Goal: Information Seeking & Learning: Find specific fact

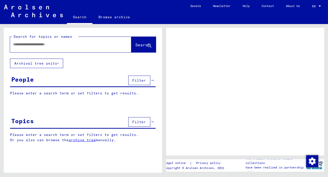
click at [36, 44] on input "text" at bounding box center [66, 44] width 106 height 5
type input "**********"
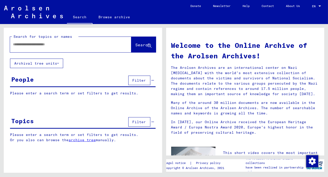
click at [54, 44] on input "text" at bounding box center [64, 44] width 103 height 5
click at [18, 44] on input "text" at bounding box center [64, 44] width 103 height 5
type input "**********"
click at [135, 46] on span "Search" at bounding box center [142, 44] width 15 height 5
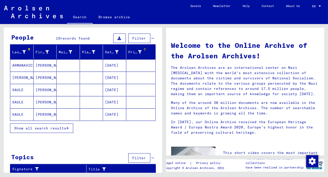
scroll to position [43, 0]
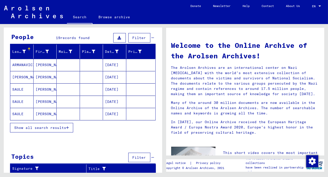
click at [118, 89] on mat-cell "[DATE]" at bounding box center [114, 89] width 23 height 12
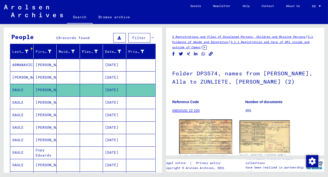
click at [210, 129] on img at bounding box center [205, 137] width 53 height 34
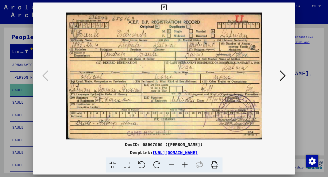
click at [283, 74] on icon at bounding box center [282, 76] width 6 height 12
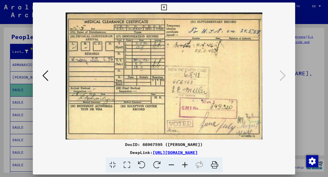
click at [164, 7] on icon at bounding box center [164, 8] width 6 height 6
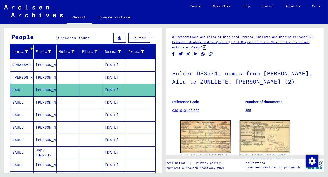
click at [112, 102] on mat-cell "[DATE]" at bounding box center [114, 102] width 23 height 12
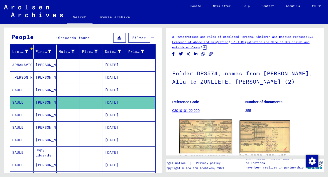
click at [197, 137] on img at bounding box center [205, 137] width 53 height 34
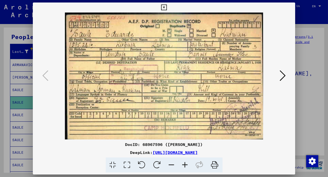
click at [163, 6] on icon at bounding box center [164, 8] width 6 height 6
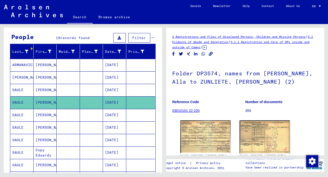
click at [119, 114] on mat-cell "[DATE]" at bounding box center [114, 115] width 23 height 12
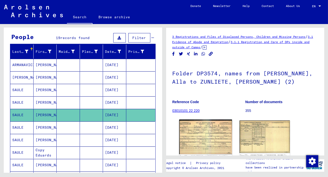
click at [195, 146] on img at bounding box center [205, 137] width 53 height 35
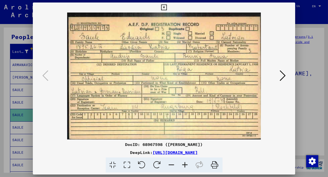
click at [163, 8] on icon at bounding box center [164, 8] width 6 height 6
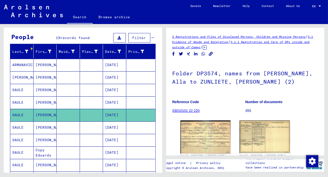
click at [119, 127] on mat-cell "[DATE]" at bounding box center [114, 127] width 23 height 12
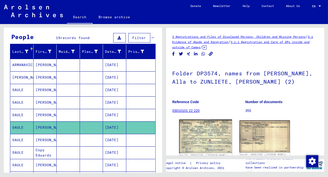
click at [205, 132] on img at bounding box center [205, 137] width 53 height 34
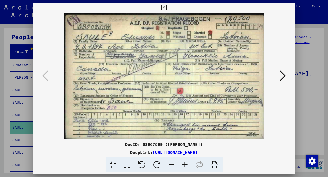
click at [164, 7] on icon at bounding box center [164, 8] width 6 height 6
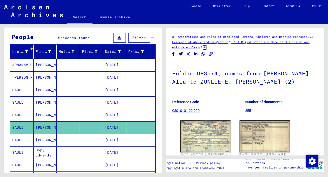
click at [121, 165] on mat-cell "[DATE]" at bounding box center [114, 165] width 23 height 12
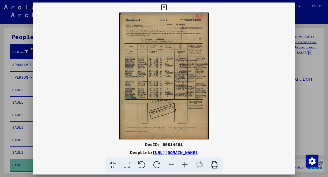
click at [127, 162] on icon at bounding box center [127, 164] width 14 height 15
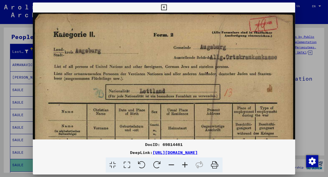
click at [184, 162] on icon at bounding box center [185, 164] width 14 height 15
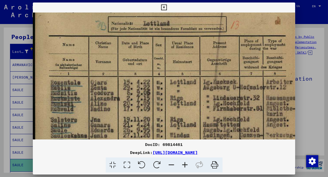
drag, startPoint x: 166, startPoint y: 124, endPoint x: 172, endPoint y: 55, distance: 69.0
click at [172, 54] on img at bounding box center [168, 134] width 271 height 384
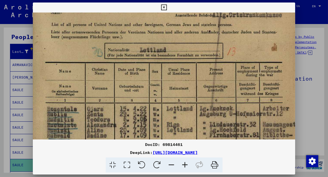
scroll to position [44, 3]
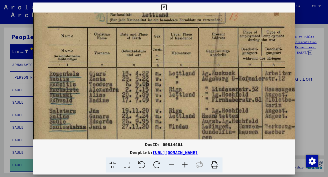
drag, startPoint x: 178, startPoint y: 90, endPoint x: 181, endPoint y: 75, distance: 15.8
click at [181, 75] on img at bounding box center [167, 125] width 271 height 384
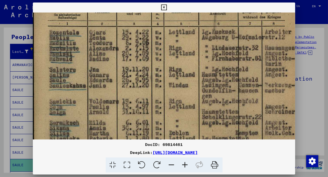
scroll to position [123, 1]
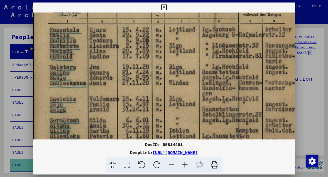
drag, startPoint x: 177, startPoint y: 89, endPoint x: 176, endPoint y: 52, distance: 37.5
click at [176, 52] on img at bounding box center [167, 82] width 271 height 384
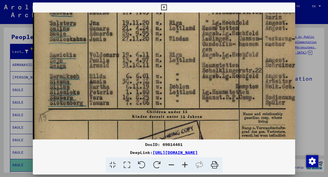
scroll to position [170, 1]
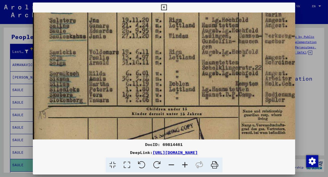
drag, startPoint x: 178, startPoint y: 88, endPoint x: 178, endPoint y: 41, distance: 46.8
click at [178, 41] on img at bounding box center [167, 35] width 271 height 384
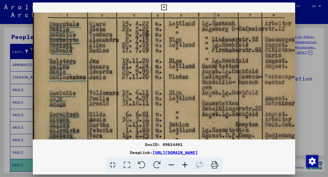
scroll to position [111, 3]
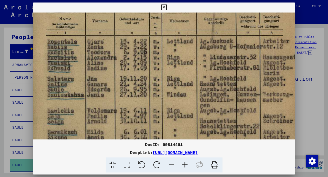
drag, startPoint x: 210, startPoint y: 32, endPoint x: 208, endPoint y: 90, distance: 58.8
click at [208, 90] on img at bounding box center [165, 93] width 271 height 384
click at [163, 6] on icon at bounding box center [164, 8] width 6 height 6
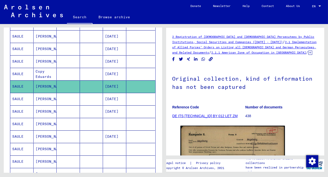
scroll to position [125, 0]
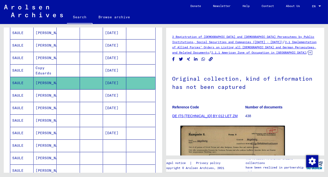
click at [120, 91] on mat-cell "[DATE]" at bounding box center [114, 95] width 23 height 12
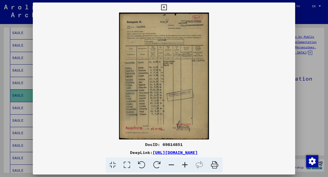
click at [128, 161] on icon at bounding box center [127, 164] width 14 height 15
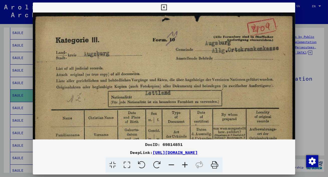
click at [126, 162] on icon at bounding box center [127, 164] width 14 height 15
click at [185, 163] on icon at bounding box center [185, 164] width 14 height 15
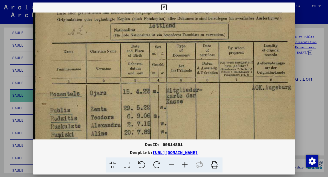
drag, startPoint x: 240, startPoint y: 97, endPoint x: 242, endPoint y: 24, distance: 72.8
click at [242, 24] on img at bounding box center [168, 133] width 271 height 383
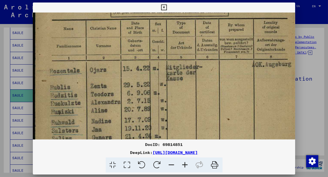
scroll to position [99, 0]
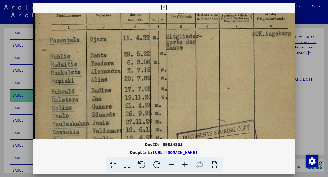
drag, startPoint x: 245, startPoint y: 64, endPoint x: 245, endPoint y: 14, distance: 50.5
click at [245, 13] on img at bounding box center [168, 80] width 271 height 383
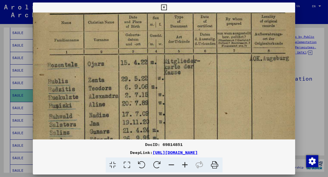
scroll to position [99, 2]
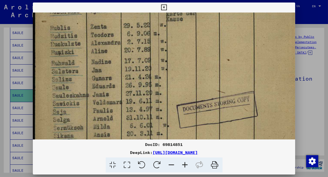
drag, startPoint x: 239, startPoint y: 56, endPoint x: 255, endPoint y: 26, distance: 33.6
click at [255, 27] on img at bounding box center [168, 51] width 271 height 383
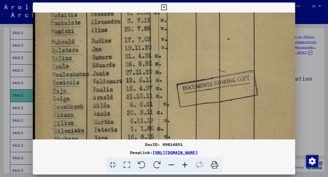
scroll to position [174, 0]
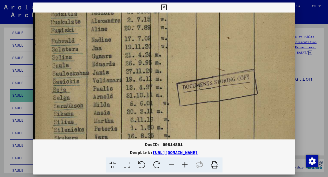
drag, startPoint x: 185, startPoint y: 81, endPoint x: 190, endPoint y: 59, distance: 22.9
click at [190, 59] on img at bounding box center [168, 29] width 271 height 383
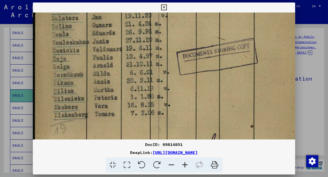
scroll to position [206, 0]
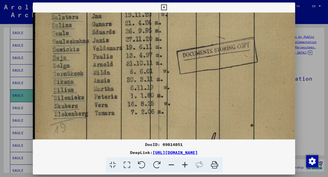
drag, startPoint x: 209, startPoint y: 120, endPoint x: 217, endPoint y: 88, distance: 32.8
click at [164, 7] on icon at bounding box center [164, 8] width 6 height 6
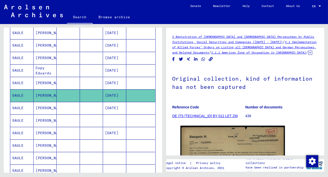
click at [48, 119] on mat-cell "[PERSON_NAME]" at bounding box center [45, 120] width 23 height 12
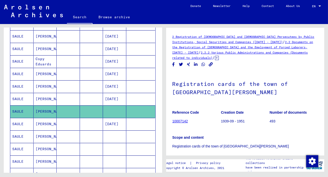
scroll to position [152, 0]
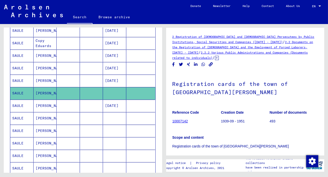
click at [212, 132] on div "Scope and content Registration cards of the town of [GEOGRAPHIC_DATA][PERSON_NA…" at bounding box center [245, 139] width 146 height 20
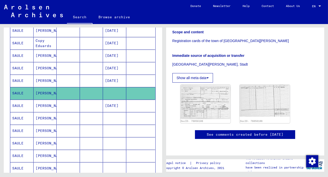
scroll to position [109, 0]
click at [202, 93] on img at bounding box center [205, 102] width 53 height 36
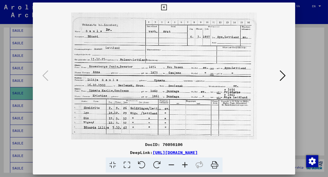
click at [163, 7] on icon at bounding box center [164, 8] width 6 height 6
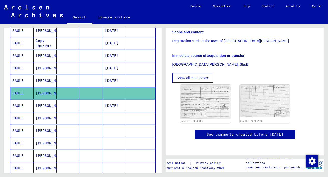
click at [40, 114] on mat-cell "[PERSON_NAME]" at bounding box center [45, 118] width 23 height 12
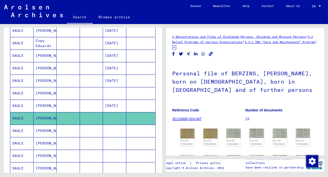
click at [44, 129] on mat-cell "[PERSON_NAME]" at bounding box center [45, 131] width 23 height 12
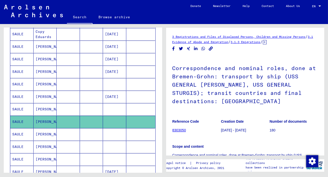
scroll to position [170, 0]
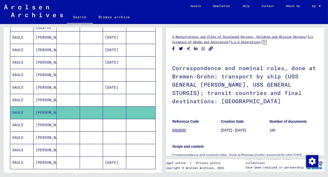
click at [207, 136] on figure "Reference Code 8303050" at bounding box center [196, 126] width 48 height 23
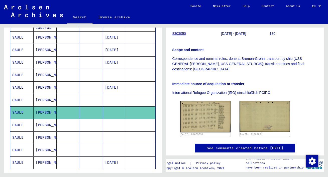
scroll to position [118, 0]
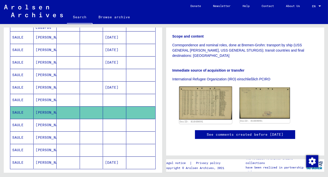
click at [199, 97] on img at bounding box center [205, 103] width 53 height 33
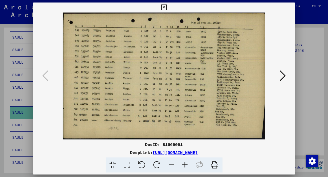
click at [127, 163] on icon at bounding box center [127, 164] width 14 height 15
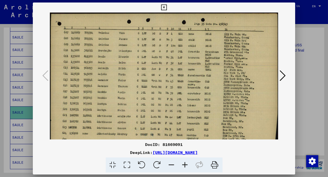
click at [184, 165] on icon at bounding box center [185, 164] width 14 height 15
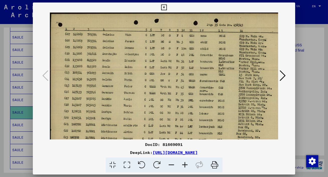
click at [163, 8] on icon at bounding box center [164, 8] width 6 height 6
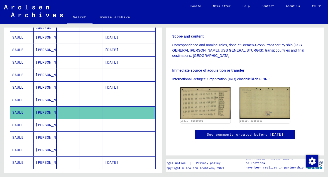
click at [45, 124] on mat-cell "[PERSON_NAME]" at bounding box center [45, 125] width 23 height 12
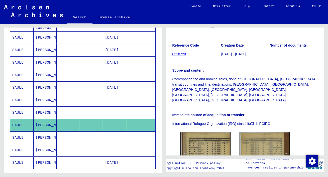
scroll to position [118, 0]
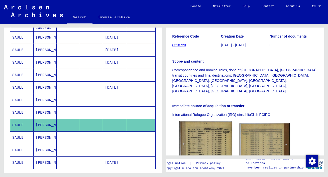
click at [213, 121] on img at bounding box center [205, 158] width 53 height 75
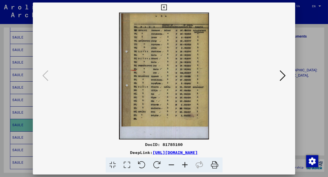
click at [125, 164] on icon at bounding box center [127, 164] width 14 height 15
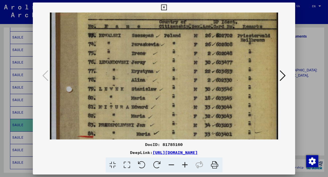
scroll to position [46, 0]
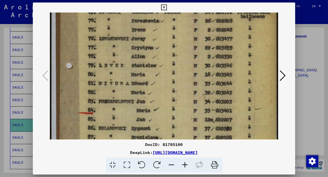
drag, startPoint x: 162, startPoint y: 128, endPoint x: 161, endPoint y: 82, distance: 46.3
click at [161, 82] on img at bounding box center [164, 127] width 228 height 322
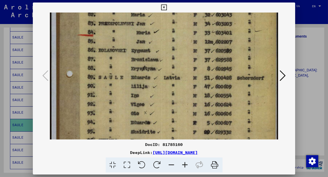
drag, startPoint x: 164, startPoint y: 130, endPoint x: 163, endPoint y: 53, distance: 77.1
click at [163, 53] on img at bounding box center [164, 50] width 228 height 322
click at [165, 7] on icon at bounding box center [164, 8] width 6 height 6
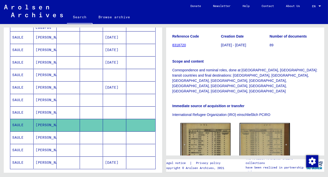
click at [39, 135] on mat-cell "[PERSON_NAME]" at bounding box center [45, 137] width 23 height 12
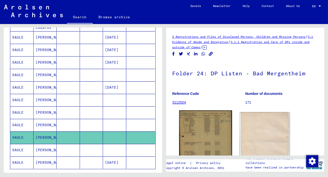
click at [199, 131] on img at bounding box center [205, 144] width 53 height 69
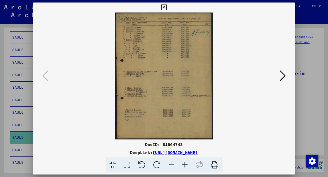
click at [126, 164] on icon at bounding box center [127, 164] width 14 height 15
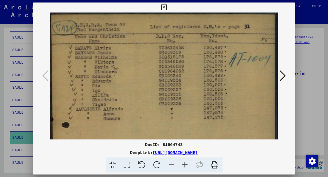
click at [164, 6] on icon at bounding box center [164, 8] width 6 height 6
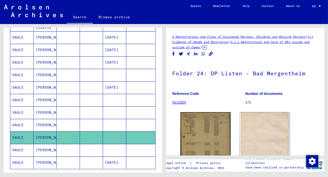
click at [49, 145] on mat-cell "[PERSON_NAME]" at bounding box center [45, 150] width 23 height 12
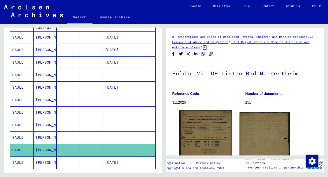
click at [204, 140] on img at bounding box center [205, 148] width 53 height 77
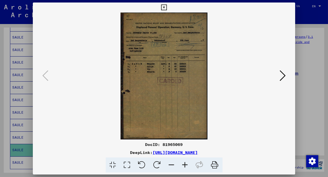
click at [126, 165] on icon at bounding box center [127, 164] width 14 height 15
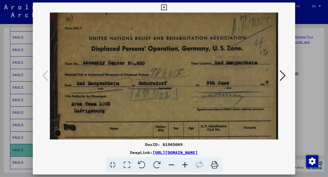
scroll to position [3, 0]
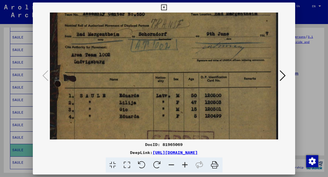
drag, startPoint x: 146, startPoint y: 117, endPoint x: 148, endPoint y: 67, distance: 50.6
click at [148, 66] on img at bounding box center [164, 127] width 228 height 333
click at [164, 6] on icon at bounding box center [164, 8] width 6 height 6
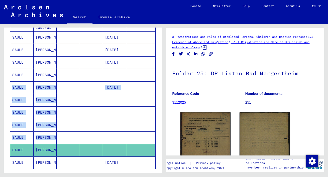
drag, startPoint x: 89, startPoint y: 137, endPoint x: 95, endPoint y: 76, distance: 61.6
click at [95, 75] on mat-table "Last Name First Name Maiden Name Place of Birth Date of Birth Prisoner # [PERSO…" at bounding box center [82, 43] width 145 height 252
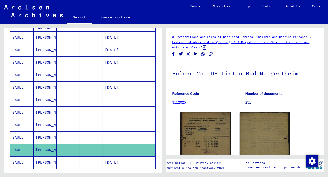
click at [87, 160] on mat-cell at bounding box center [91, 162] width 23 height 12
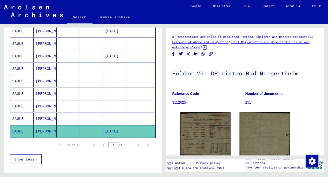
scroll to position [206, 0]
